Goal: Transaction & Acquisition: Book appointment/travel/reservation

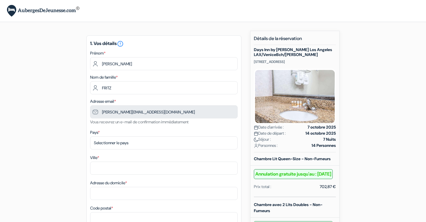
type input "6 28 54 07 63"
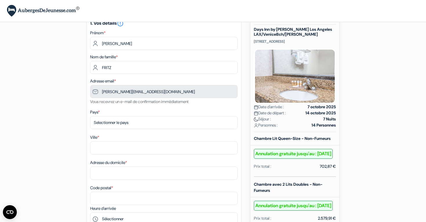
scroll to position [27, 0]
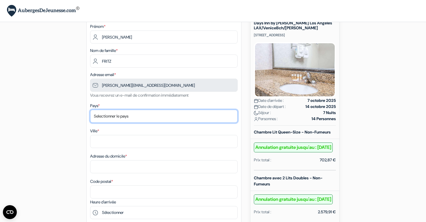
select select "fr"
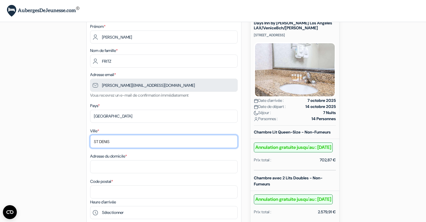
type input "ST DENIS"
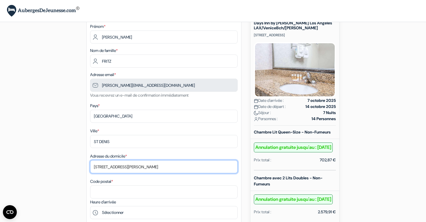
type input "37 RUE PAUL ELUARD"
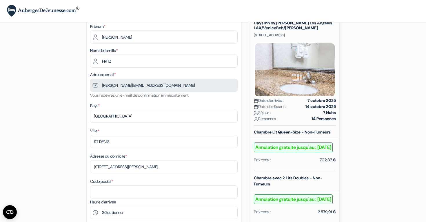
click at [161, 184] on div "Code postal *" at bounding box center [163, 188] width 147 height 21
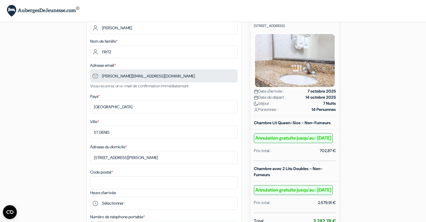
scroll to position [36, 0]
type input "93200"
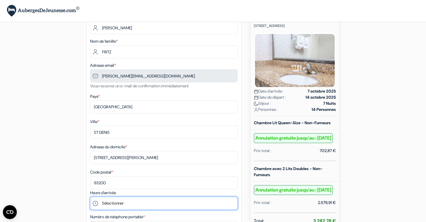
select select "19"
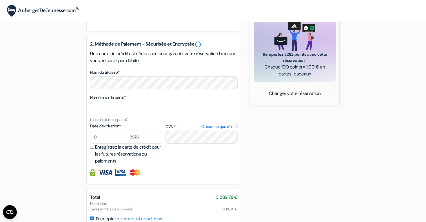
scroll to position [280, 0]
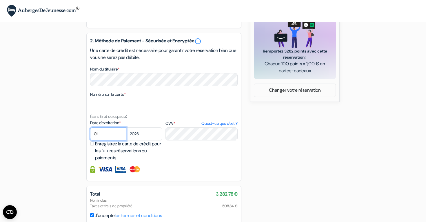
select select "10"
click at [137, 140] on select "2025 2026 2027 2028 2029 2030 2031 2032 2033 2034 2035 2036 2037 2038 2039 2040…" at bounding box center [144, 133] width 36 height 13
select select "2025"
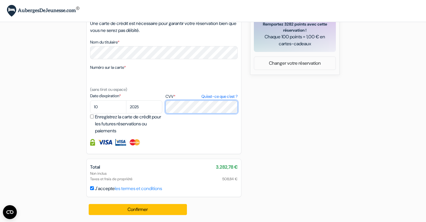
scroll to position [314, 0]
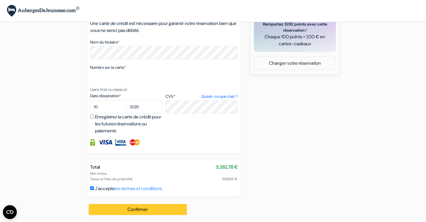
click at [141, 209] on button "Confirmer Loading..." at bounding box center [138, 209] width 98 height 11
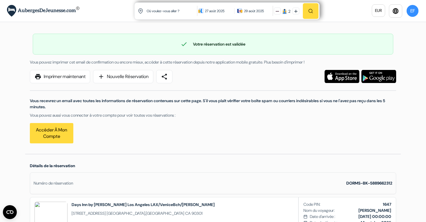
click at [64, 76] on link "print Imprimer maintenant" at bounding box center [60, 76] width 60 height 13
